Goal: Task Accomplishment & Management: Use online tool/utility

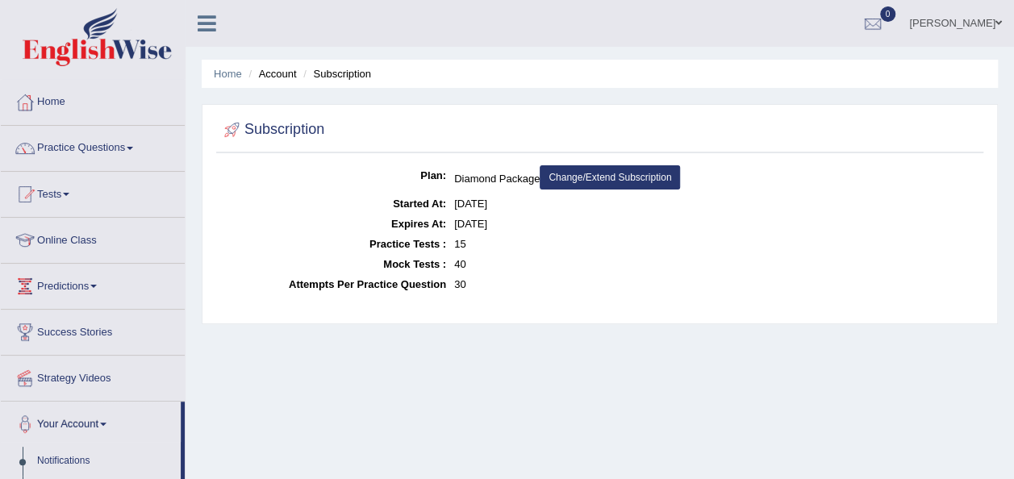
click at [89, 245] on link "Online Class" at bounding box center [93, 238] width 184 height 40
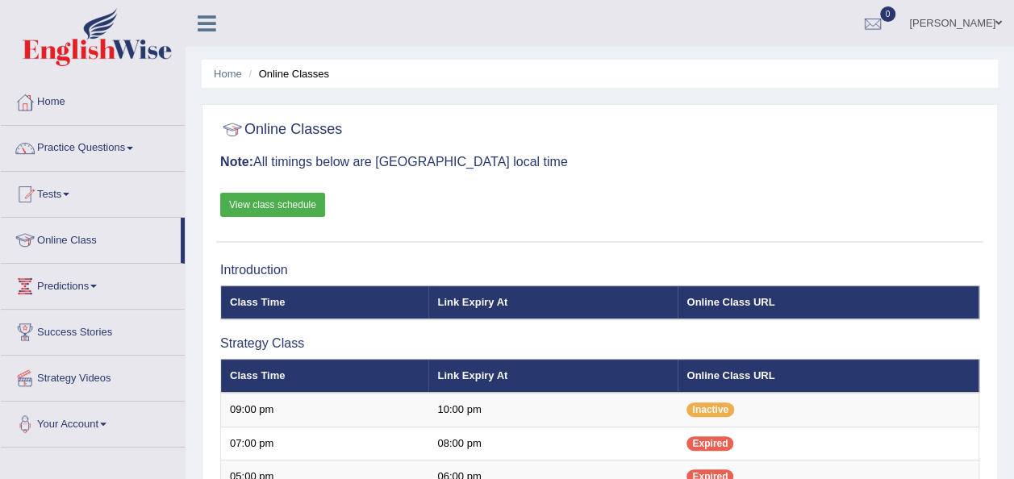
scroll to position [419, 0]
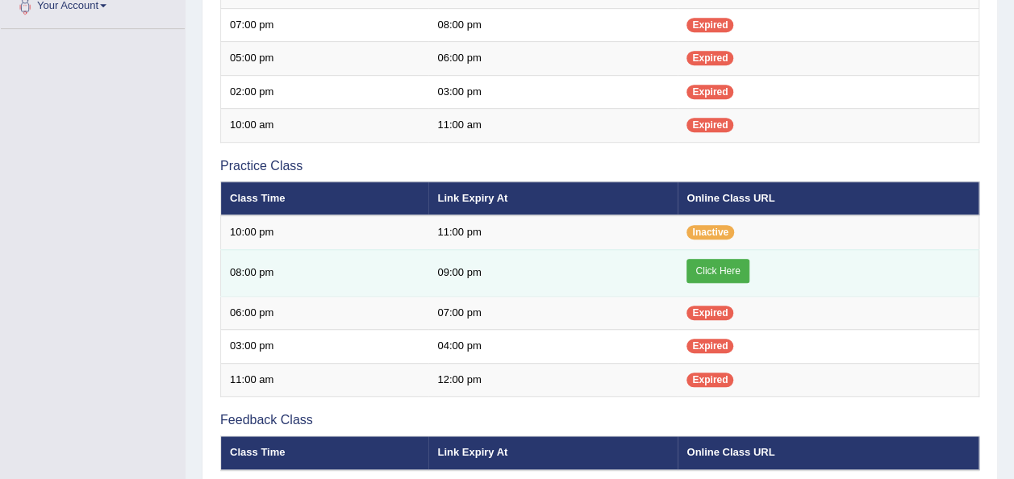
click at [713, 268] on link "Click Here" at bounding box center [718, 271] width 62 height 24
